Goal: Find specific page/section: Find specific page/section

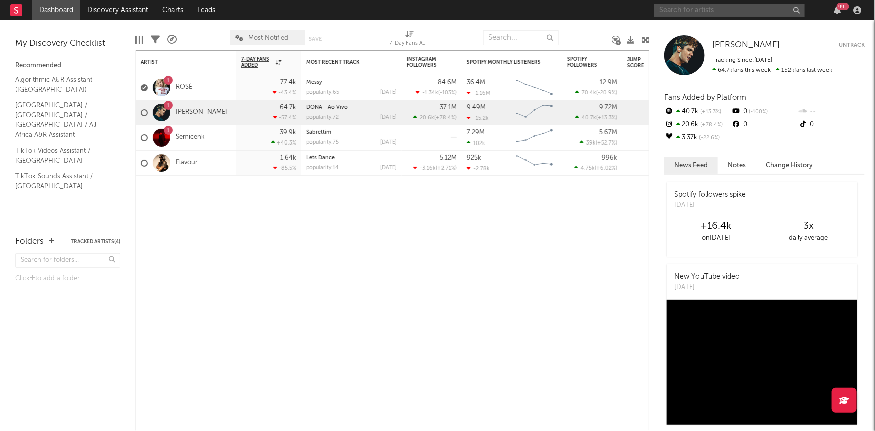
click at [678, 5] on input "text" at bounding box center [730, 10] width 151 height 13
click at [710, 7] on input "universal link" at bounding box center [730, 10] width 151 height 13
drag, startPoint x: 719, startPoint y: 7, endPoint x: 622, endPoint y: 14, distance: 97.1
click at [622, 14] on nav "Dashboard Discovery Assistant Charts Leads universe ink 99 +" at bounding box center [437, 10] width 875 height 20
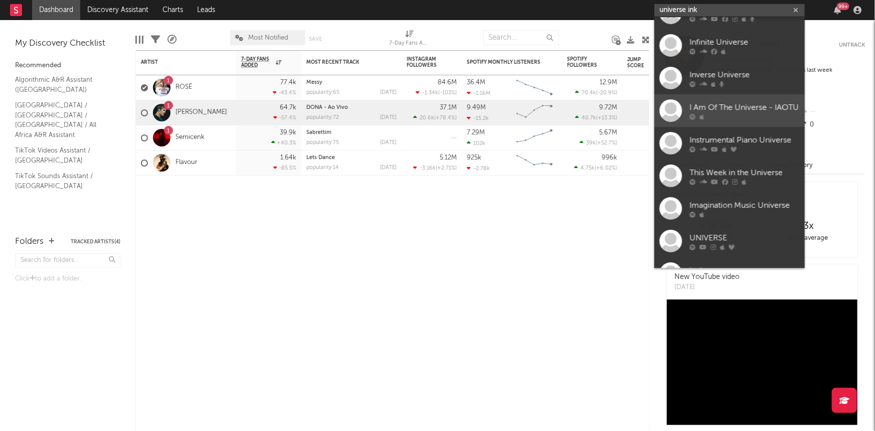
scroll to position [148, 0]
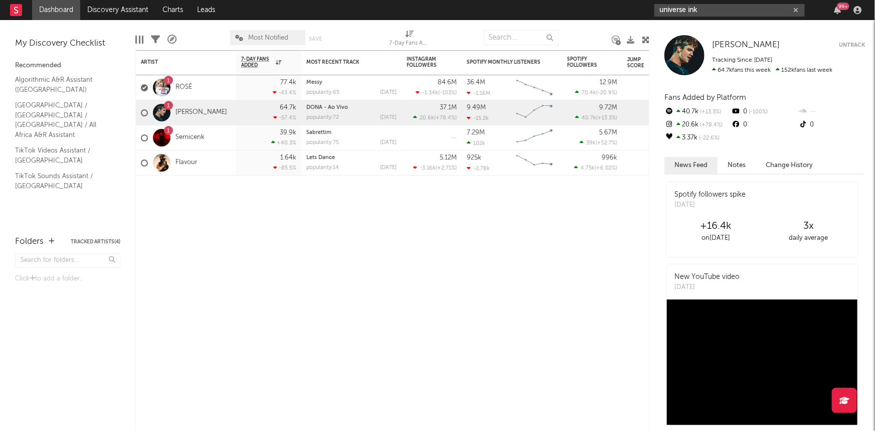
click at [715, 8] on input "universe ink" at bounding box center [730, 10] width 151 height 13
click at [725, 8] on input "universe ink" at bounding box center [730, 10] width 151 height 13
drag, startPoint x: 675, startPoint y: 8, endPoint x: 614, endPoint y: 12, distance: 61.3
click at [614, 12] on nav "Dashboard Discovery Assistant Charts Leads universe ink 99 +" at bounding box center [437, 10] width 875 height 20
paste input "Universe Ink"
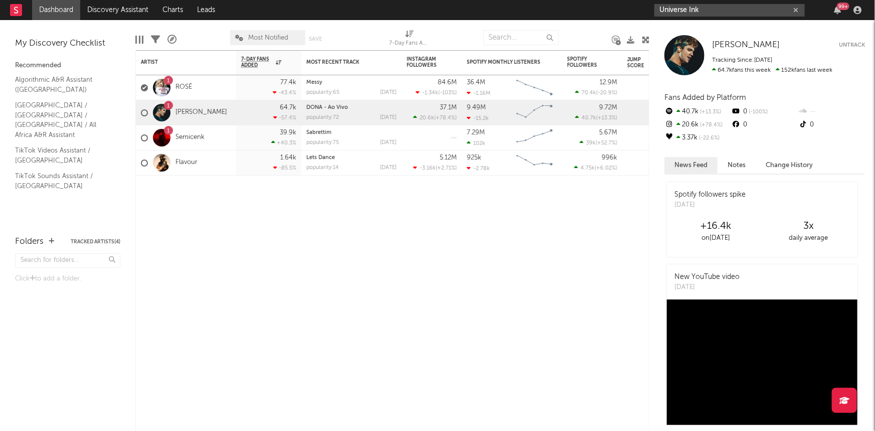
type input "Universe Ink"
